Goal: Find specific page/section: Find specific page/section

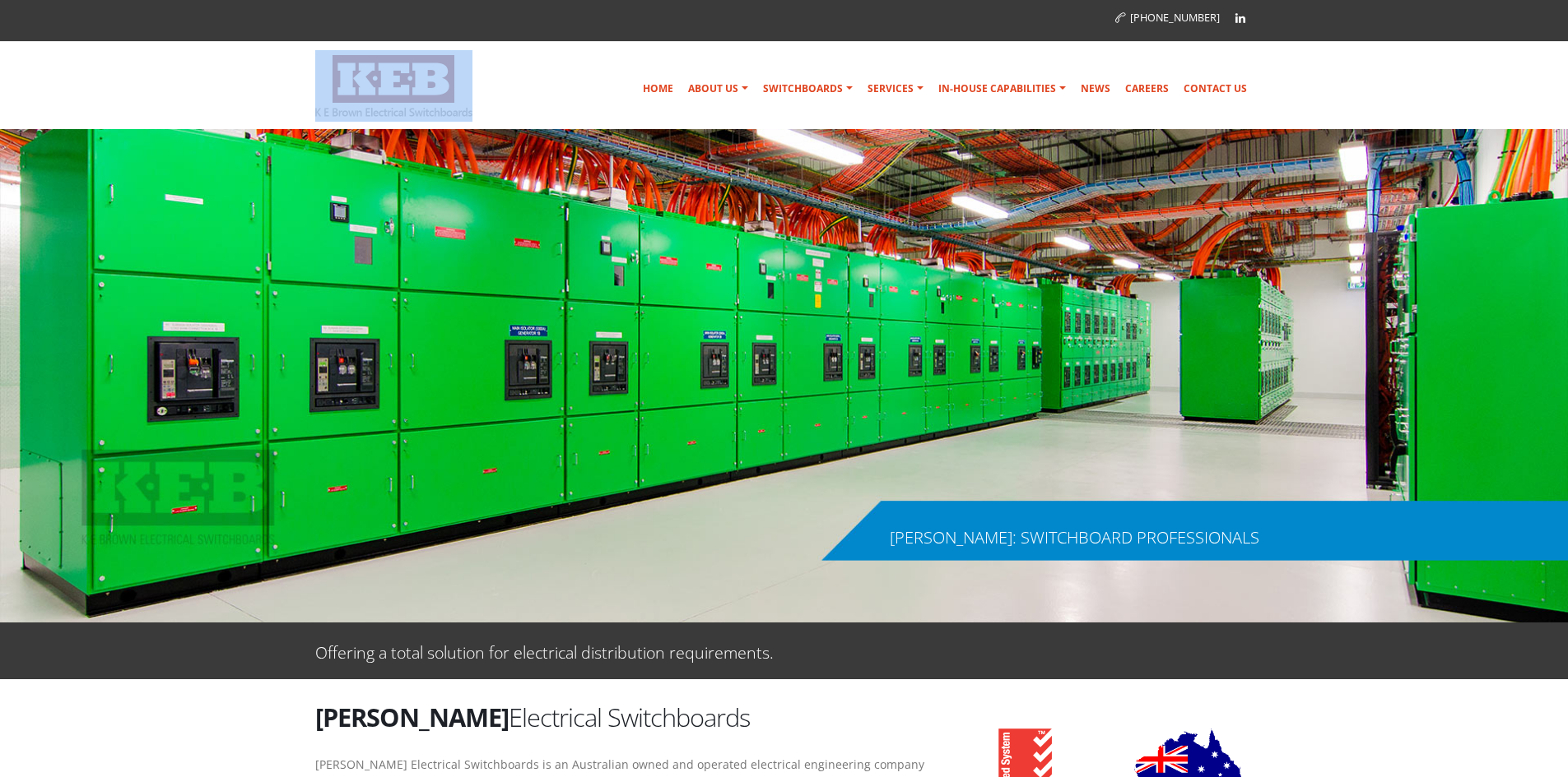
drag, startPoint x: 311, startPoint y: 110, endPoint x: 442, endPoint y: 111, distance: 131.0
click at [432, 110] on div "Home About Us Australian Made Mission & Values Community Support Company Histor…" at bounding box center [784, 86] width 963 height 72
click at [442, 111] on img at bounding box center [394, 86] width 157 height 62
click at [319, 720] on strong "[PERSON_NAME]" at bounding box center [411, 717] width 194 height 34
drag, startPoint x: 320, startPoint y: 720, endPoint x: 679, endPoint y: 707, distance: 359.2
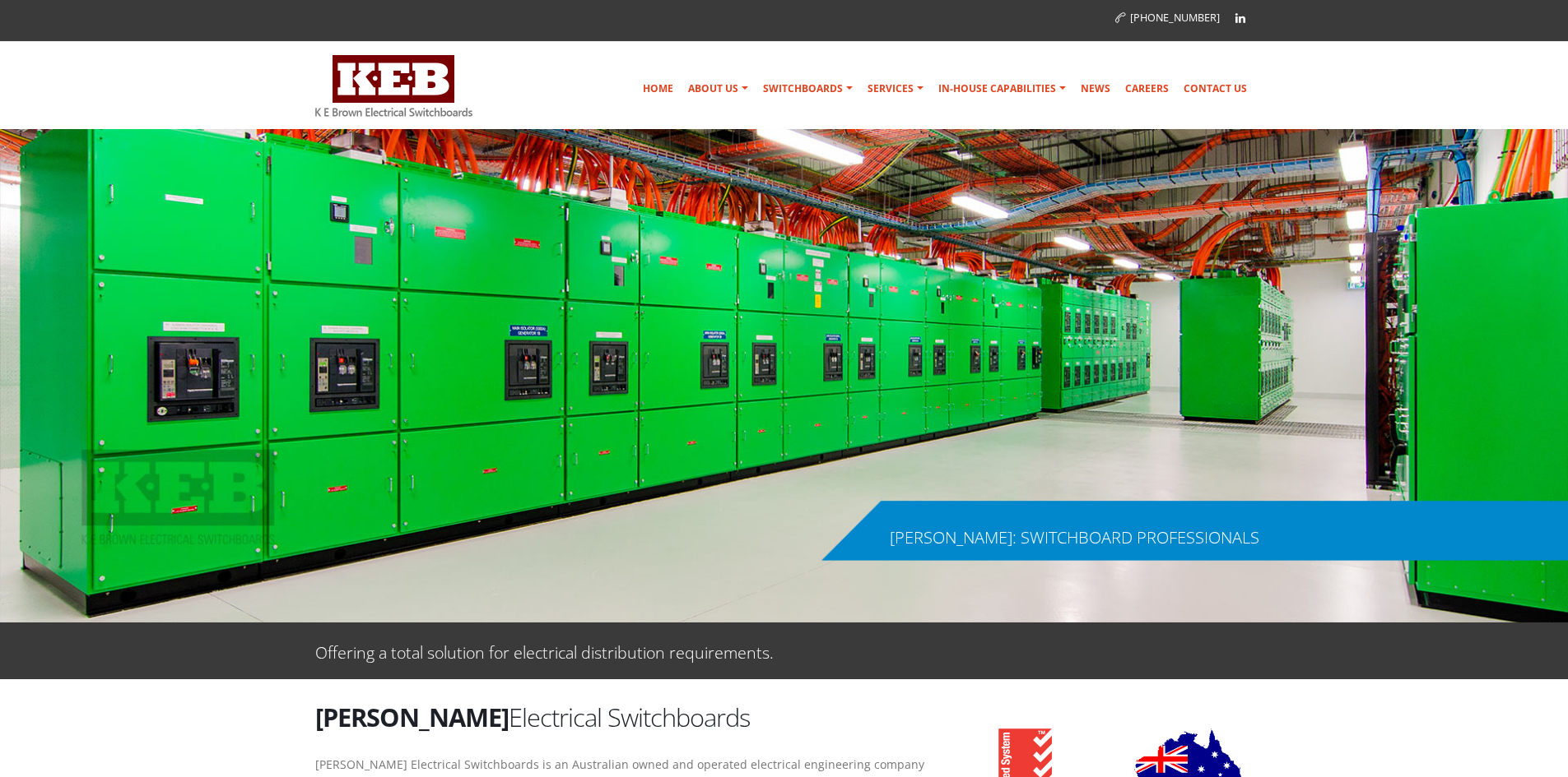
click at [679, 707] on h2 "K E Brown Electrical Switchboards" at bounding box center [623, 717] width 617 height 34
copy h2 "K E Brown Electrical Switchboards"
